Goal: Navigation & Orientation: Find specific page/section

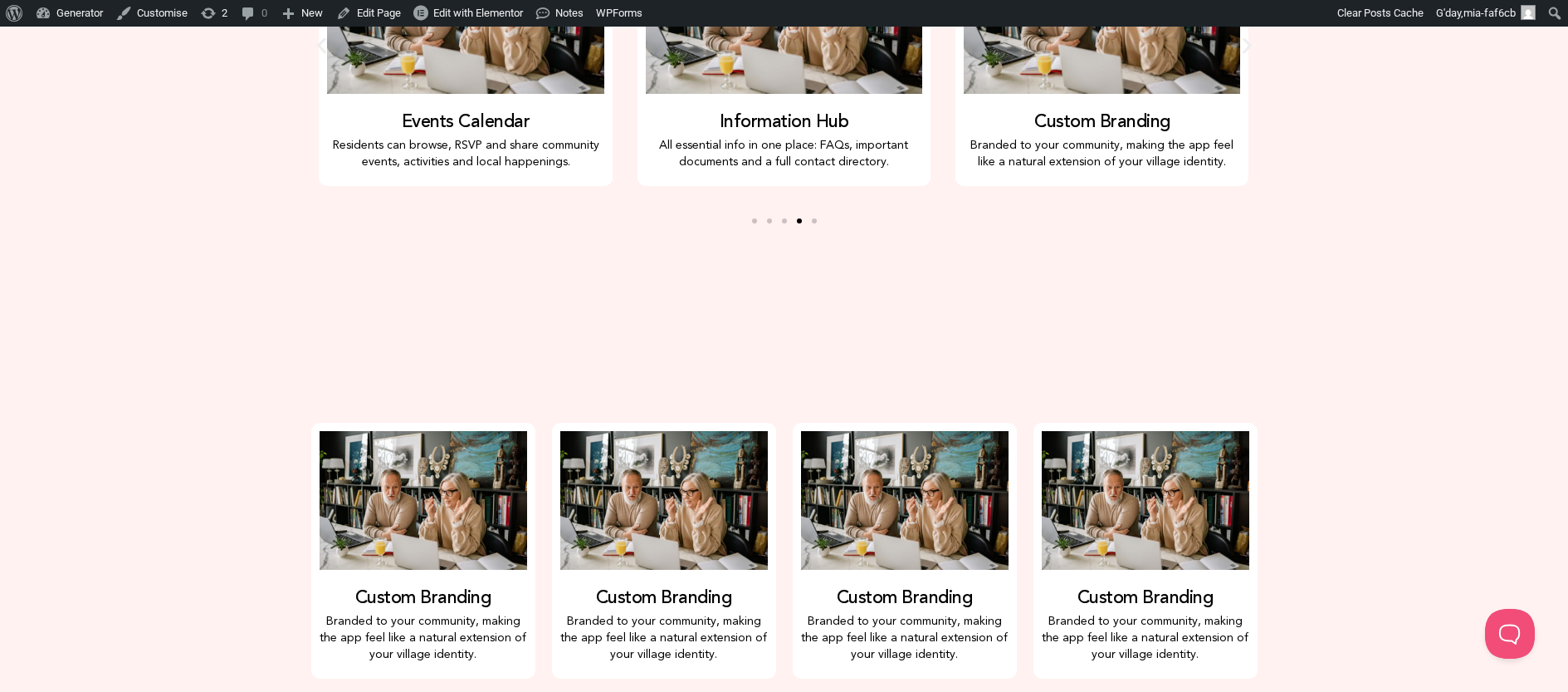
click at [1395, 368] on div at bounding box center [784, 323] width 1568 height 183
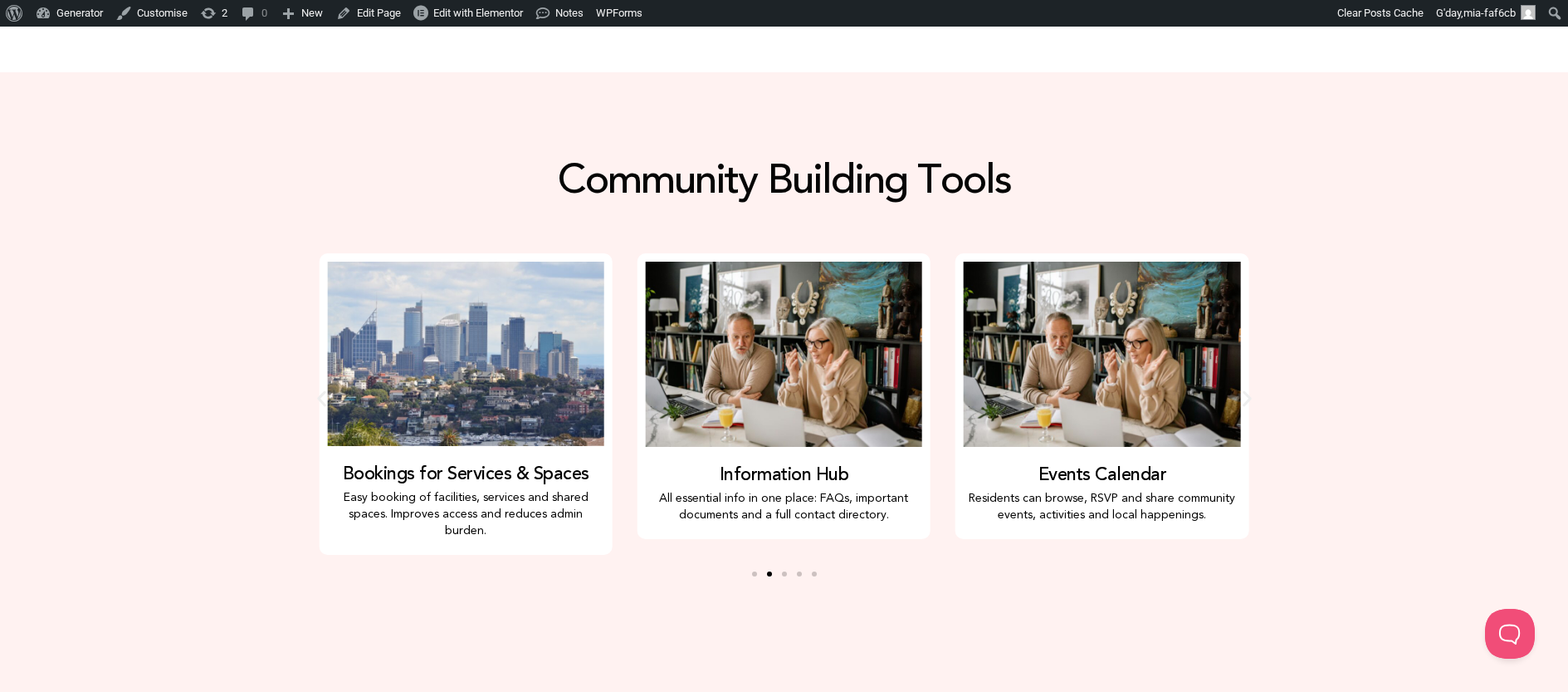
scroll to position [912, 0]
click at [1247, 389] on icon "Next slide" at bounding box center [1247, 397] width 10 height 15
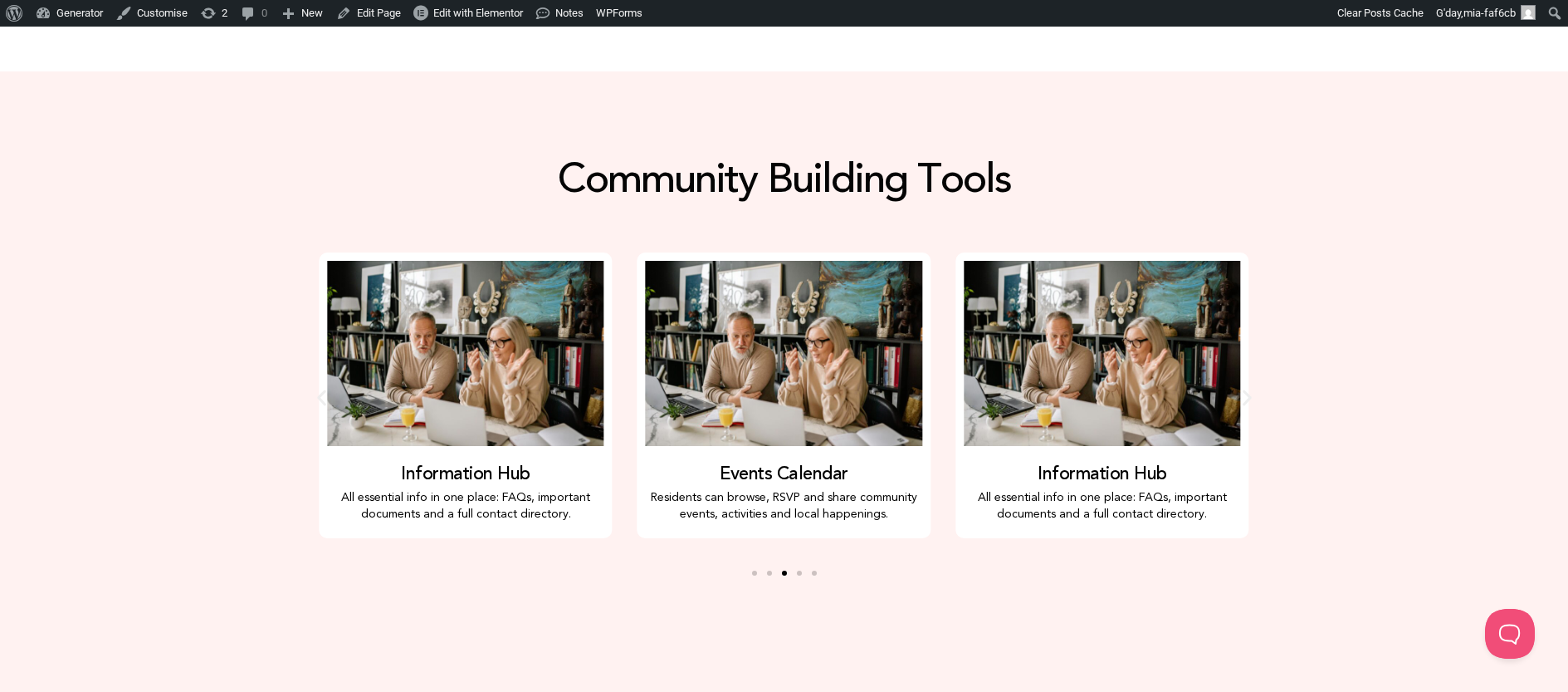
click at [1247, 389] on icon "Next slide" at bounding box center [1247, 397] width 10 height 15
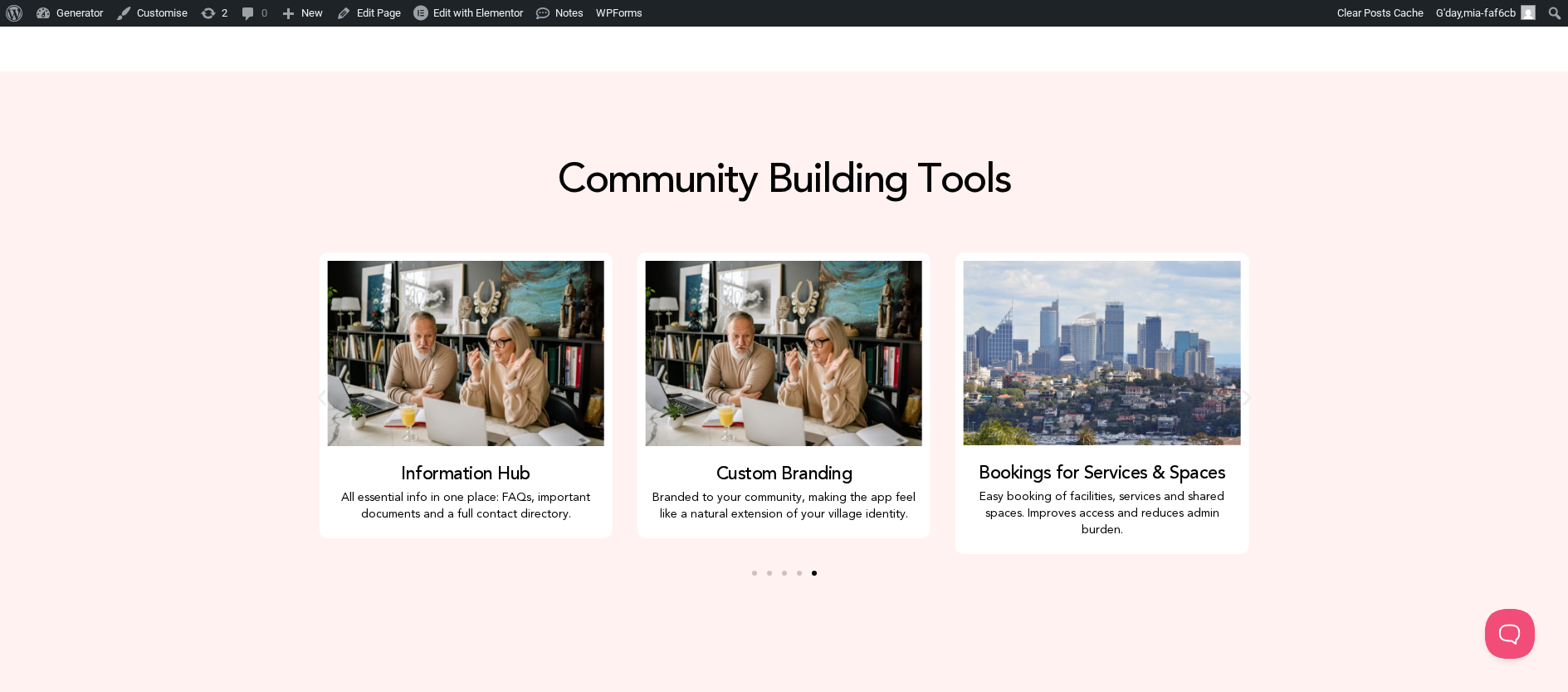
click at [1247, 389] on icon "Next slide" at bounding box center [1247, 397] width 10 height 15
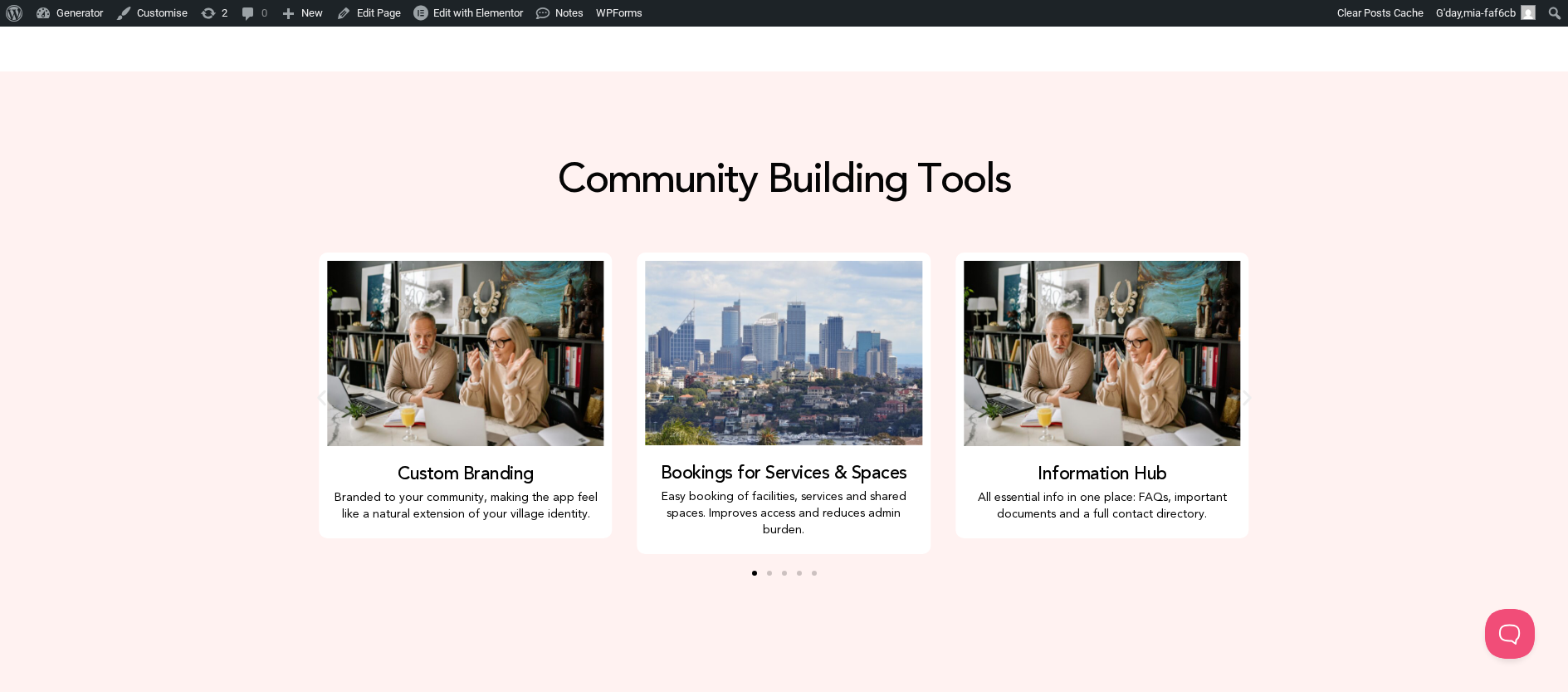
click at [1247, 389] on icon "Next slide" at bounding box center [1247, 397] width 10 height 15
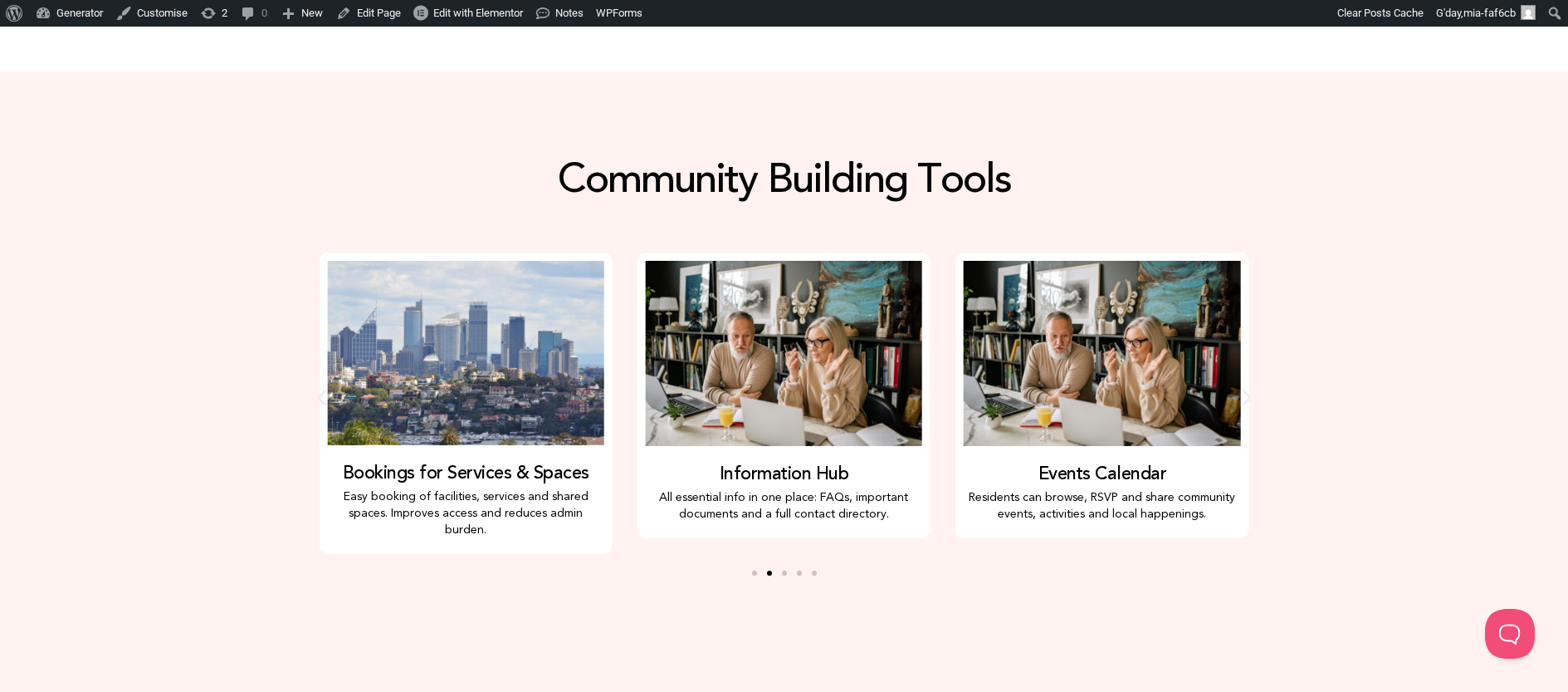
click at [1247, 389] on icon "Next slide" at bounding box center [1247, 397] width 10 height 15
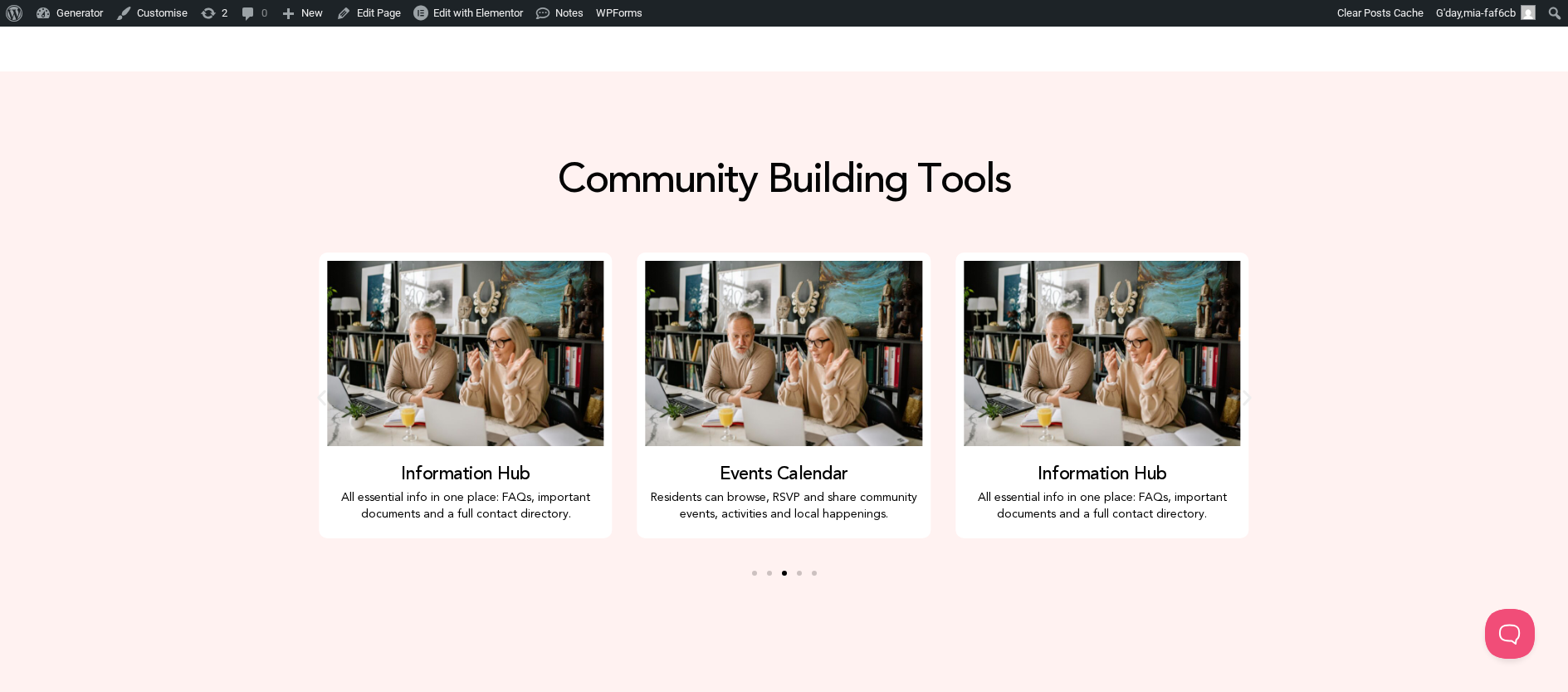
click at [1247, 389] on icon "Next slide" at bounding box center [1247, 397] width 10 height 15
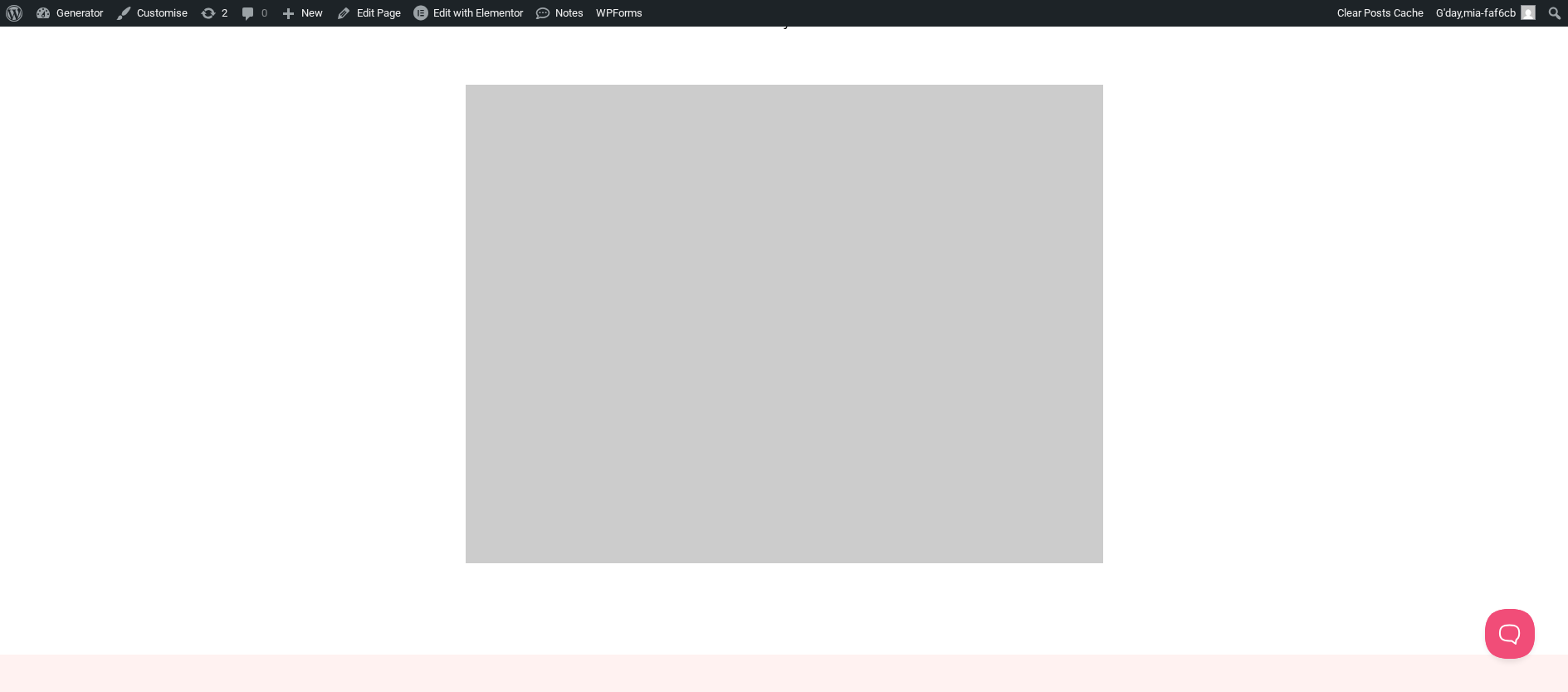
scroll to position [0, 0]
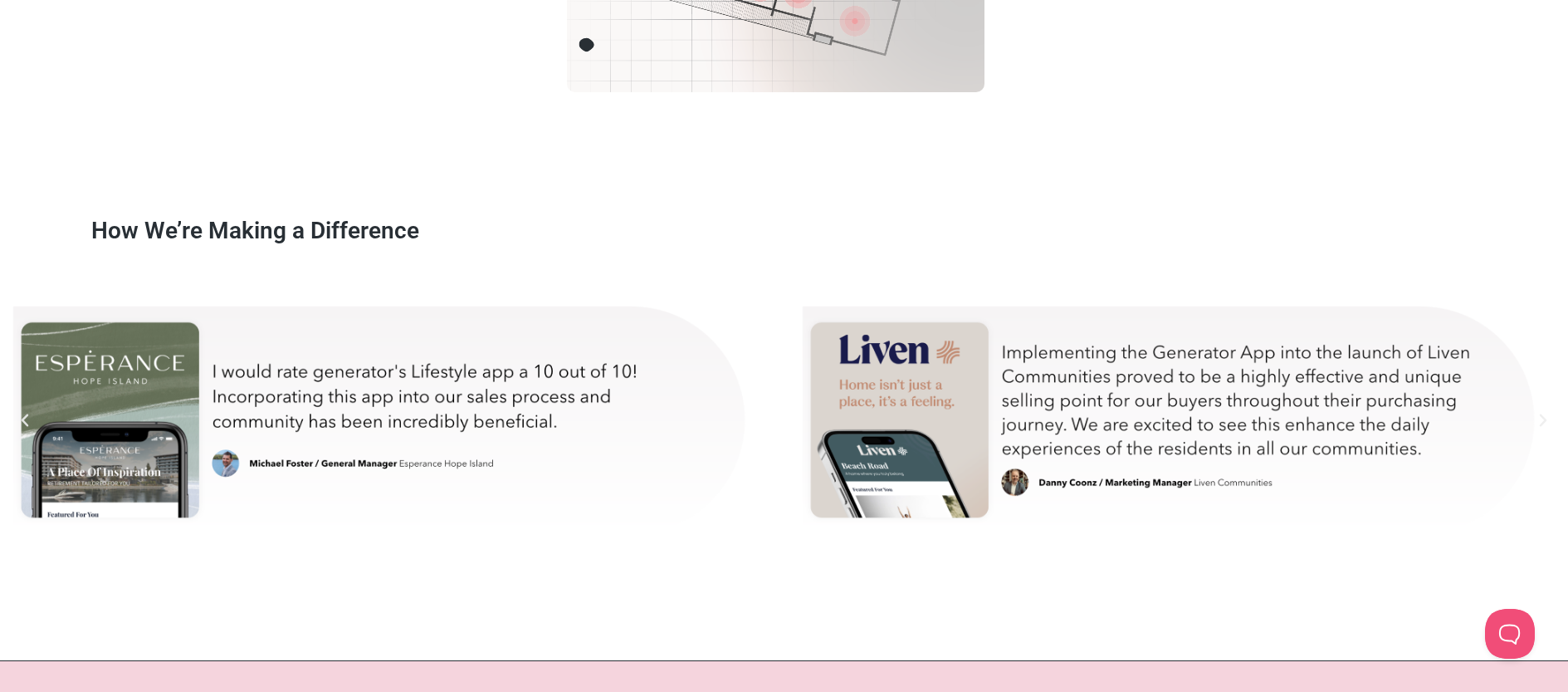
scroll to position [9520, 0]
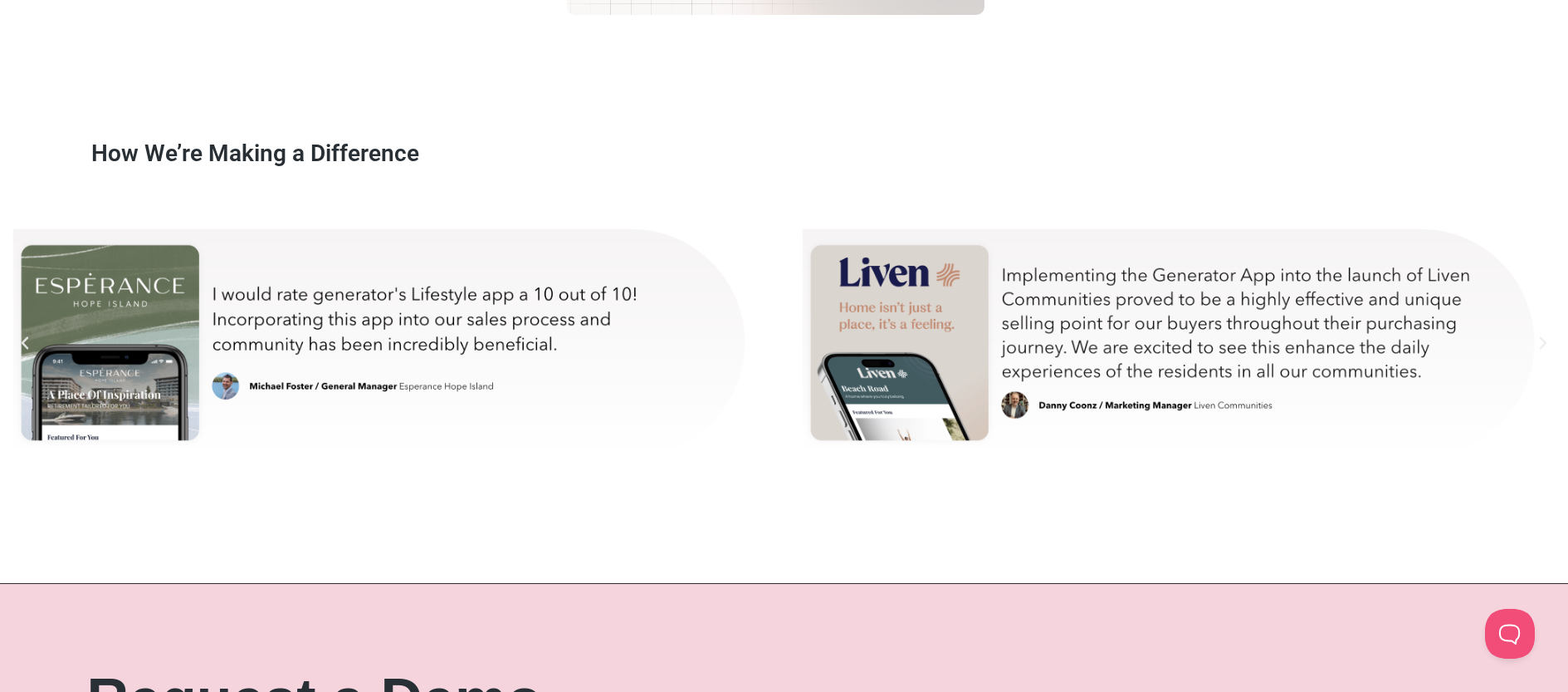
click at [1542, 348] on icon "Next slide" at bounding box center [1542, 342] width 16 height 16
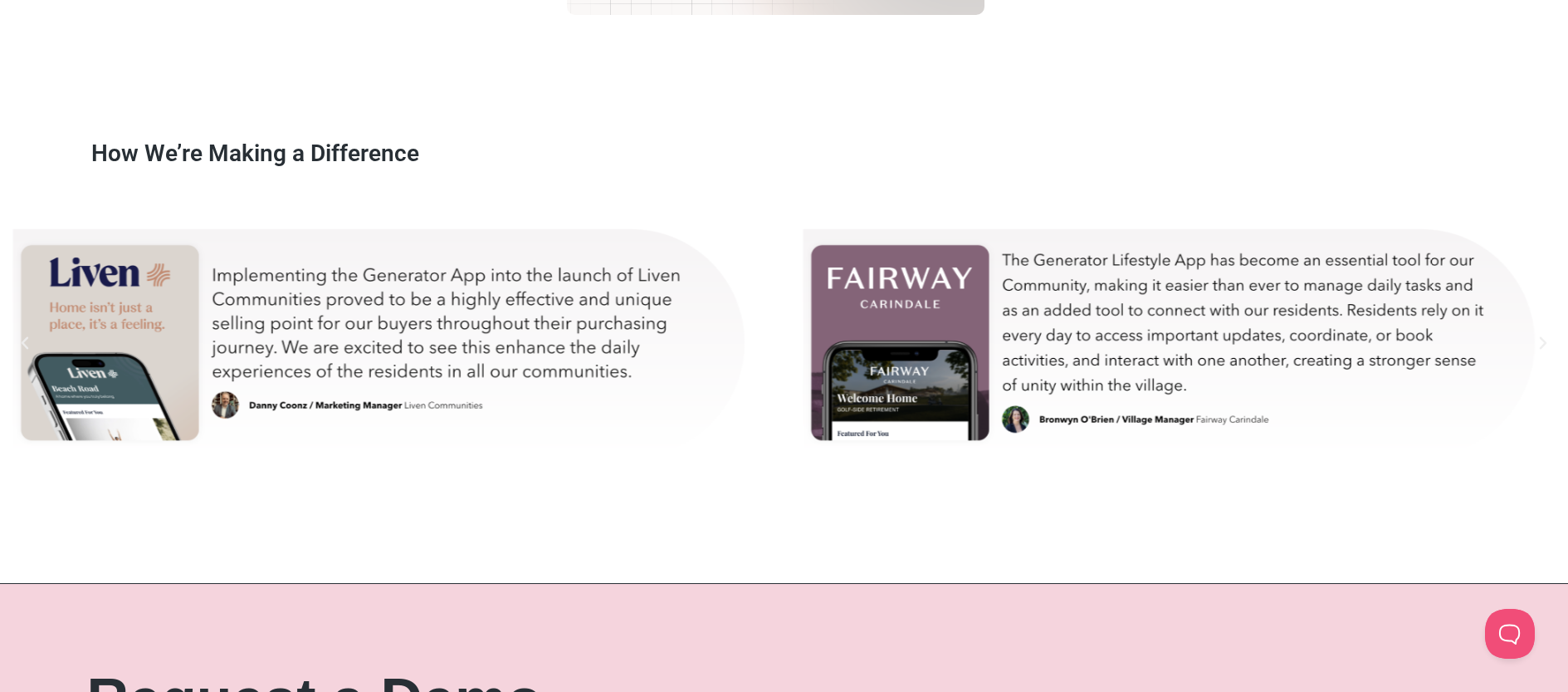
click at [1542, 348] on icon "Next slide" at bounding box center [1542, 342] width 16 height 16
click at [1540, 348] on icon "Next slide" at bounding box center [1544, 343] width 8 height 12
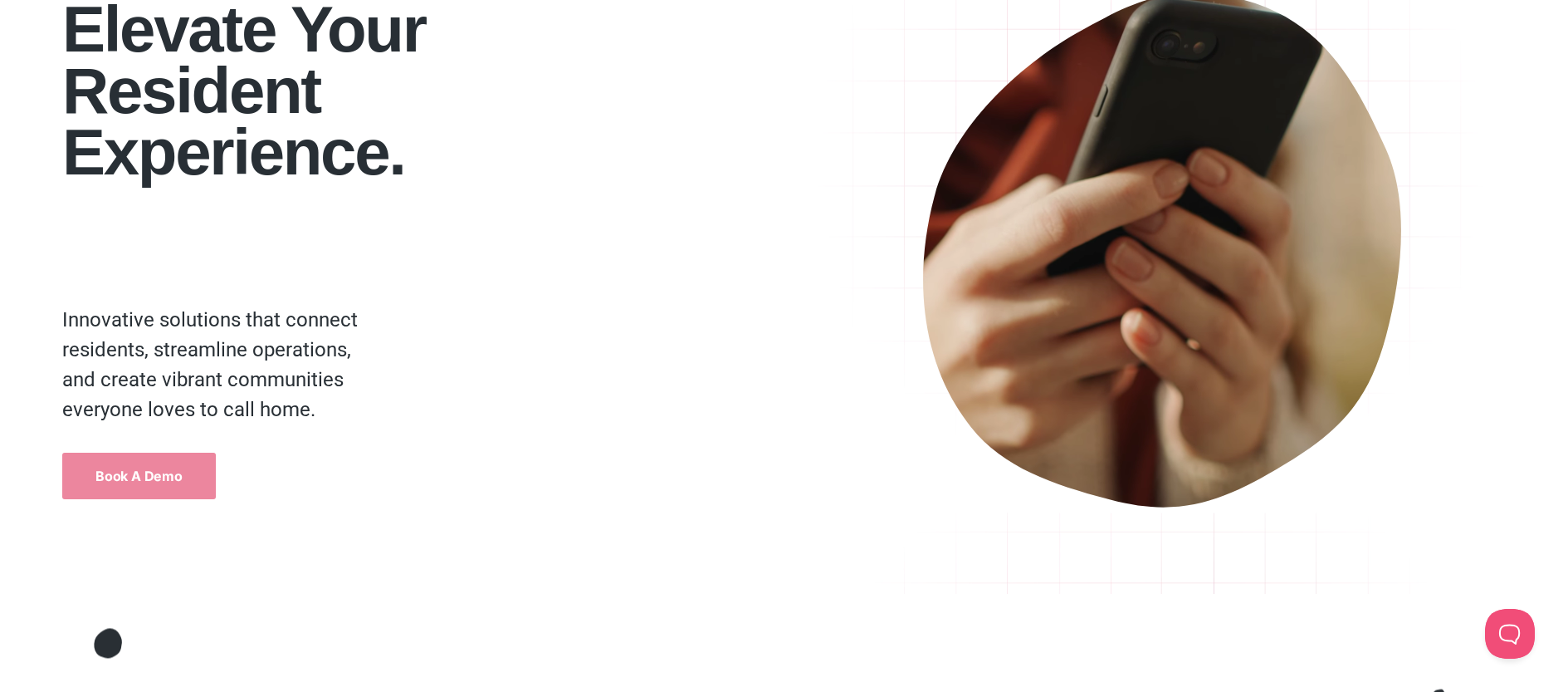
scroll to position [0, 0]
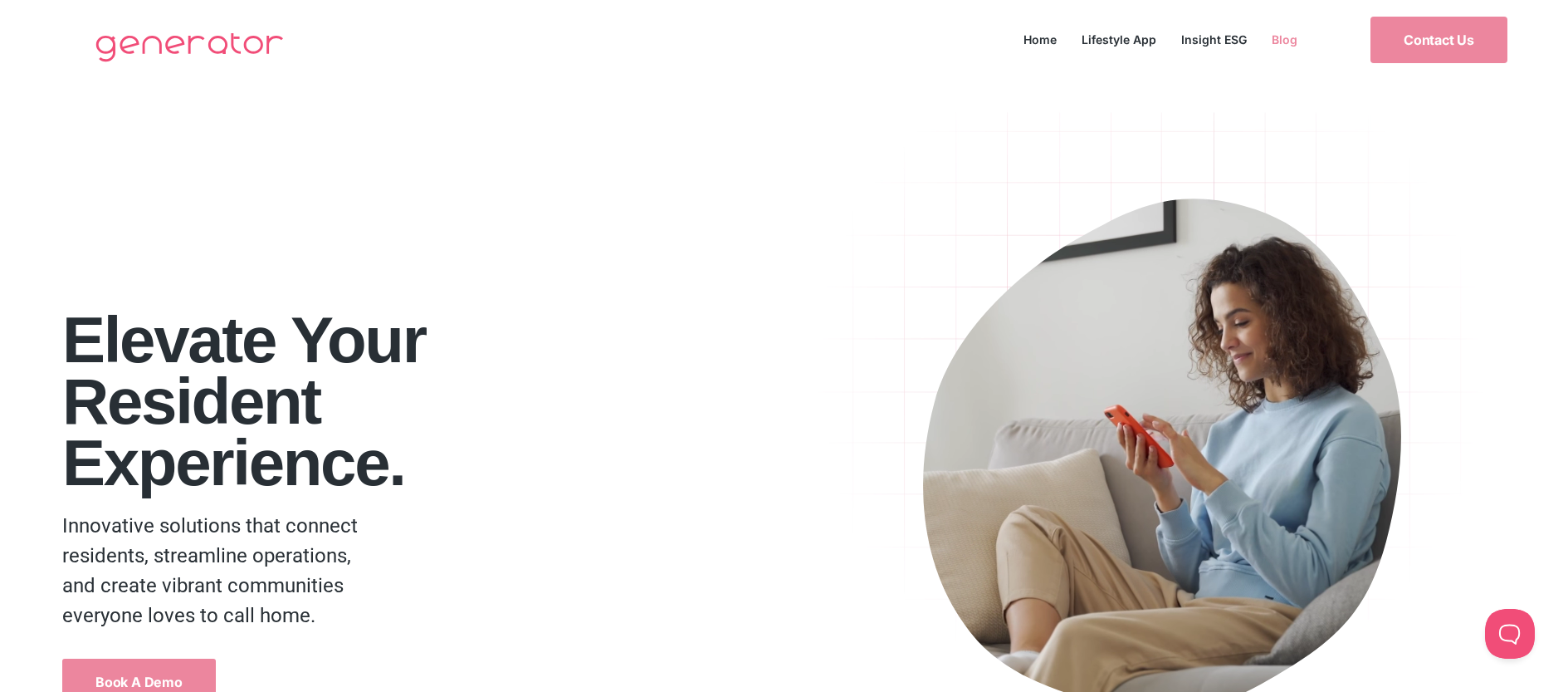
click at [1276, 38] on link "Blog" at bounding box center [1285, 38] width 51 height 22
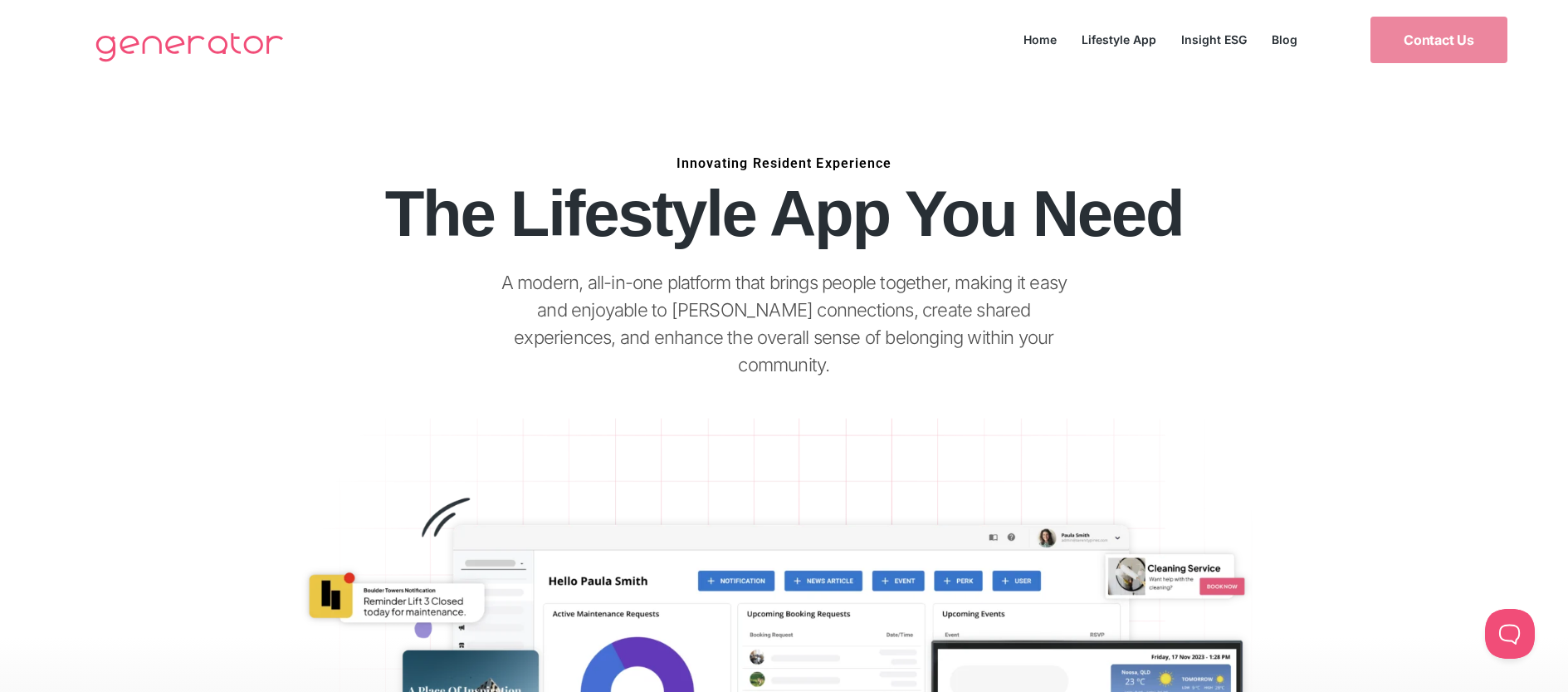
click at [239, 37] on img at bounding box center [189, 46] width 205 height 66
